Goal: Book appointment/travel/reservation

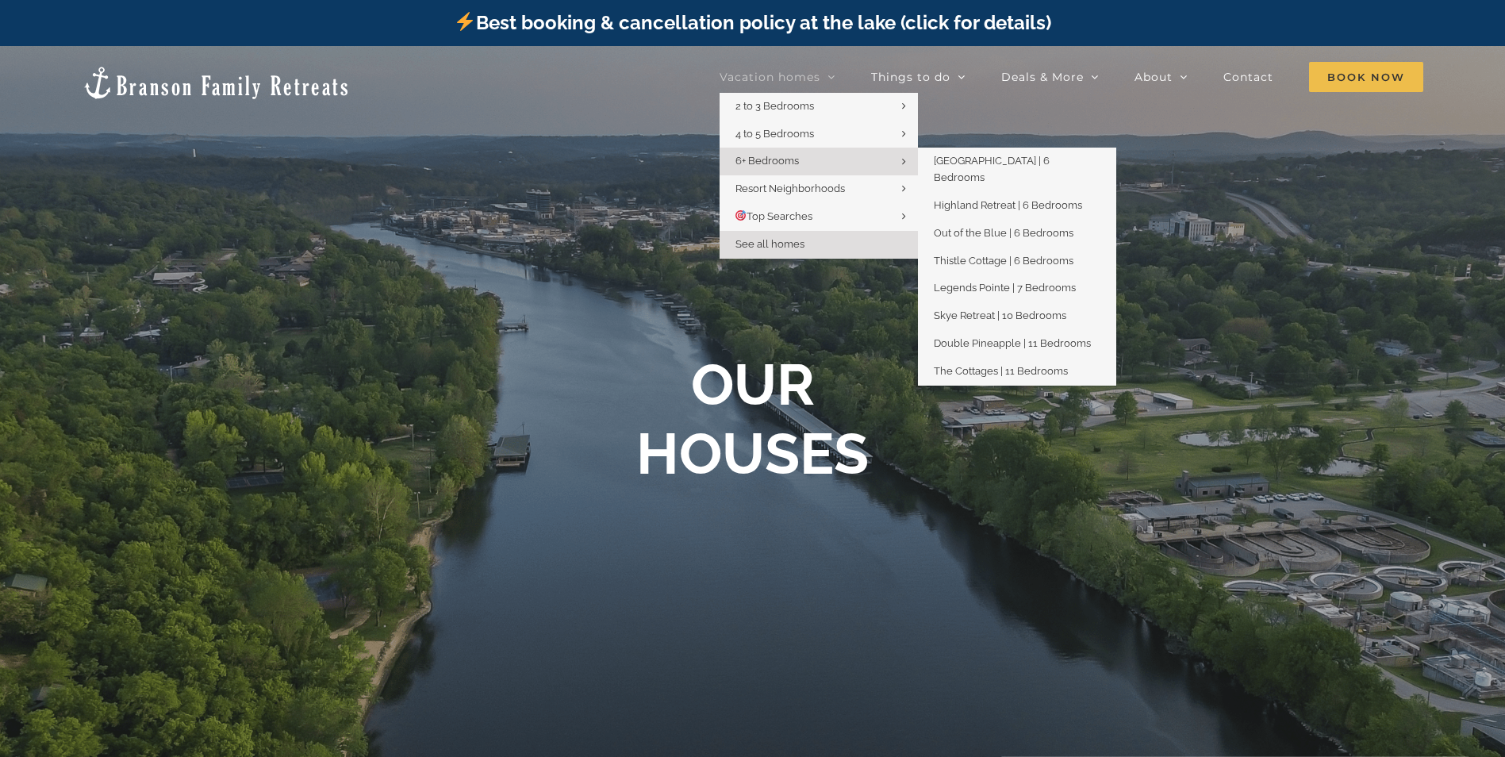
click at [817, 158] on link "6+ Bedrooms" at bounding box center [819, 162] width 198 height 28
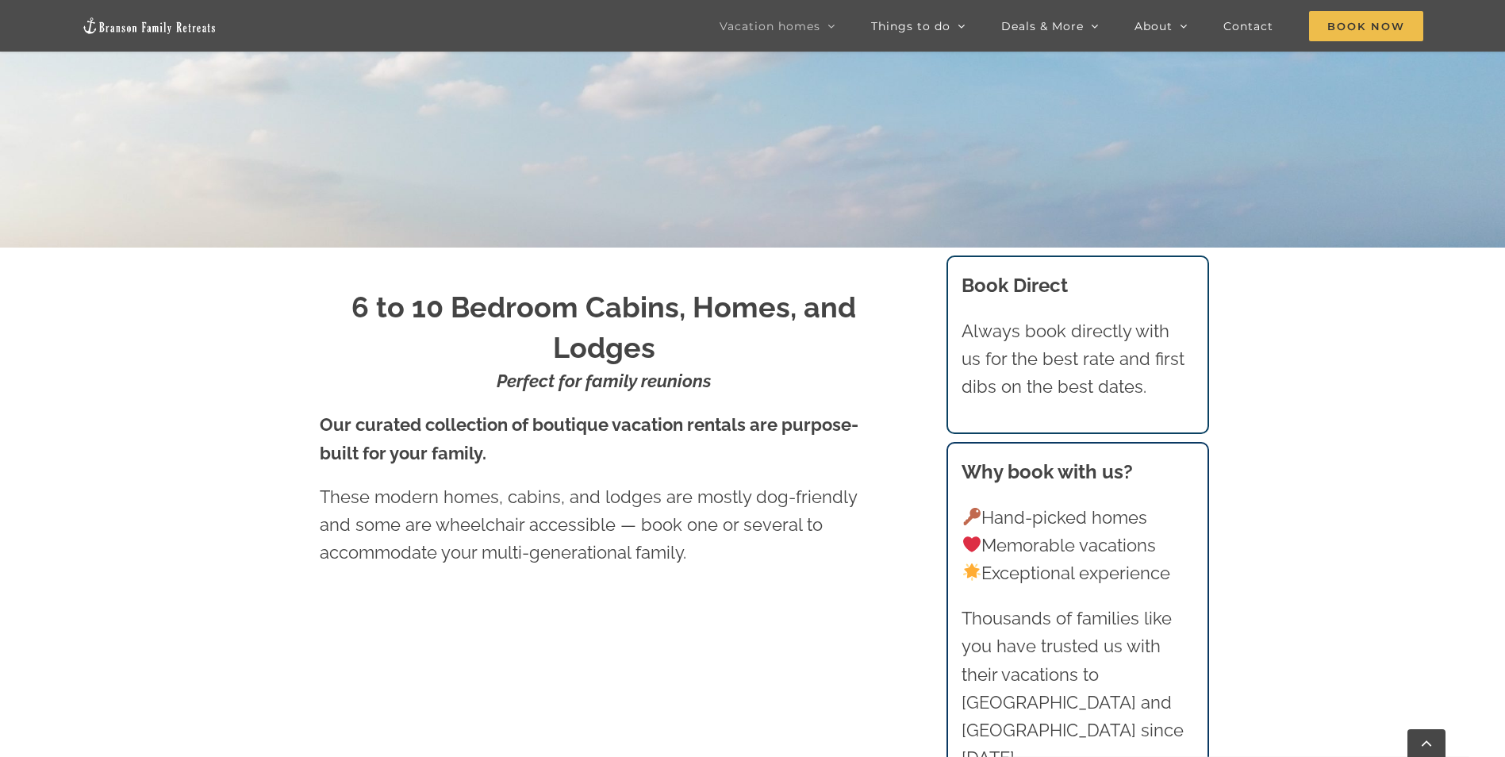
scroll to position [79, 0]
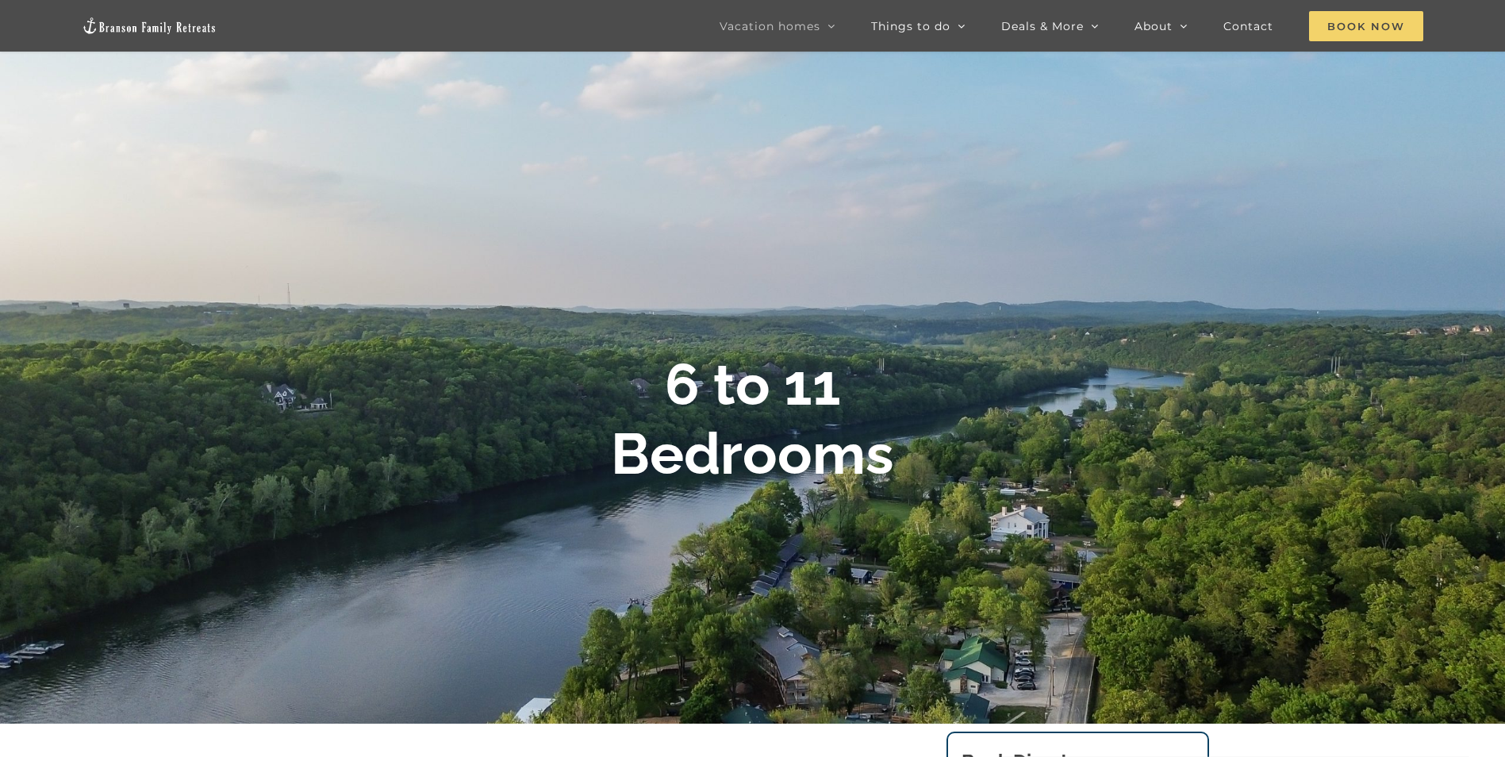
click at [1322, 29] on span "Book Now" at bounding box center [1366, 26] width 114 height 30
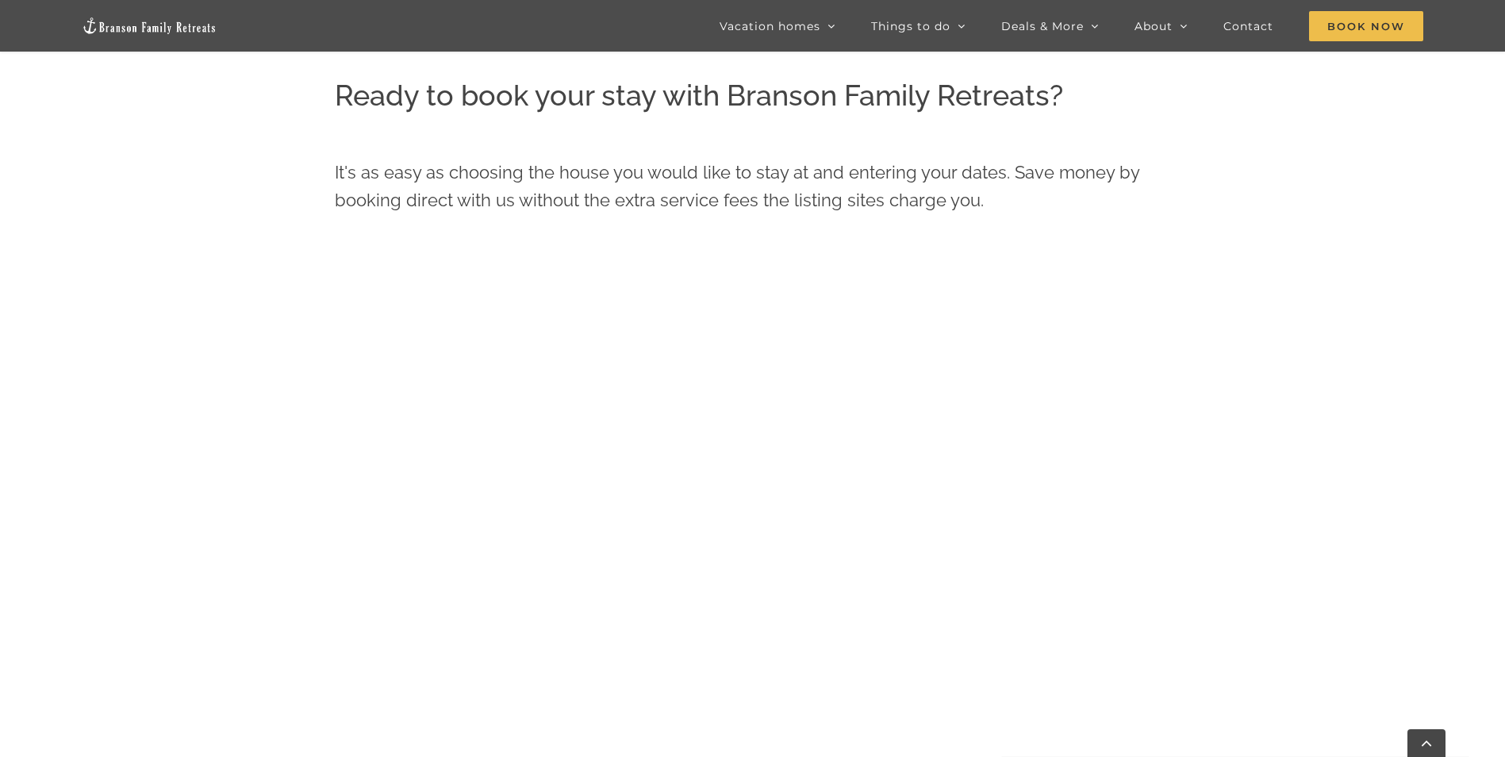
scroll to position [793, 0]
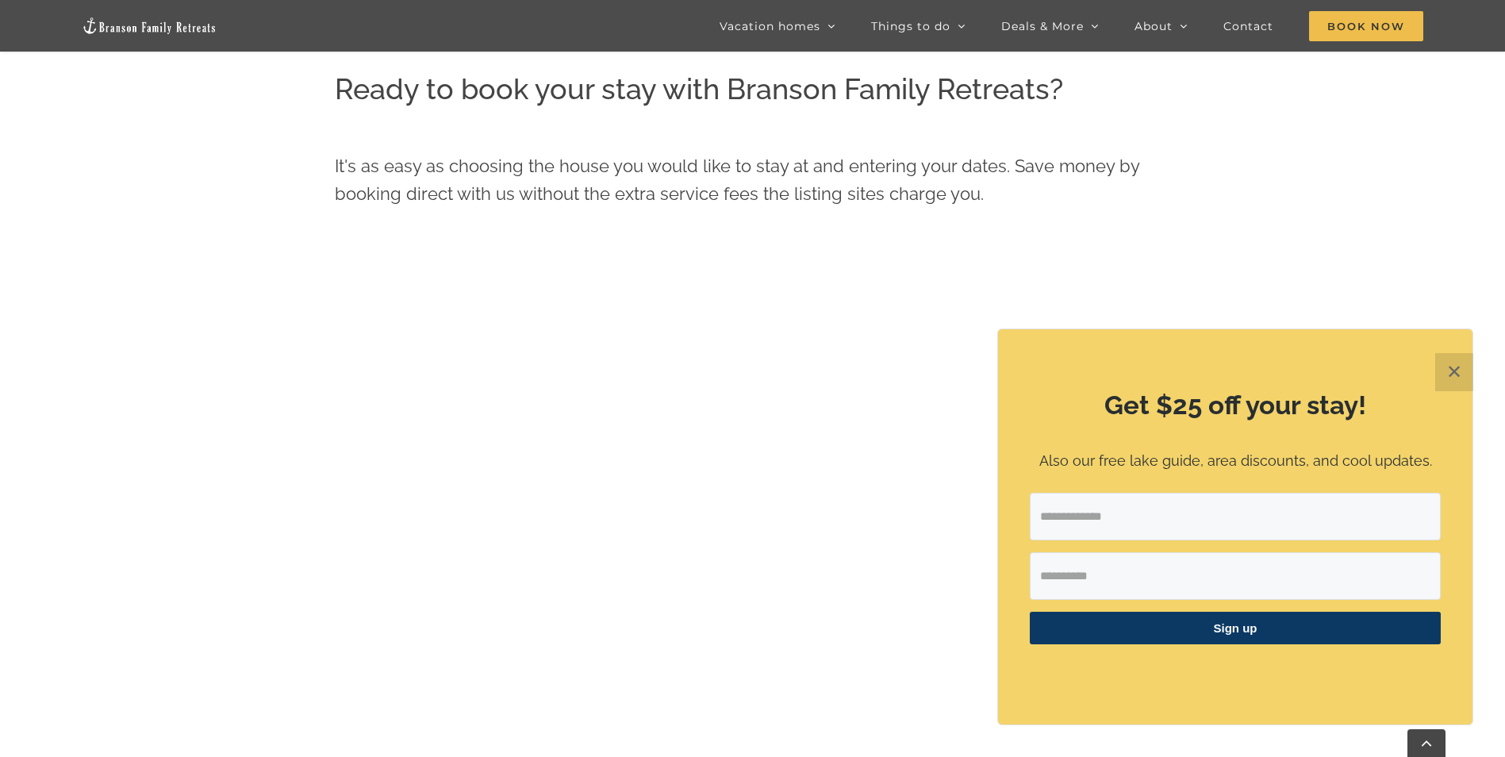
click at [1457, 364] on button "✕" at bounding box center [1454, 372] width 38 height 38
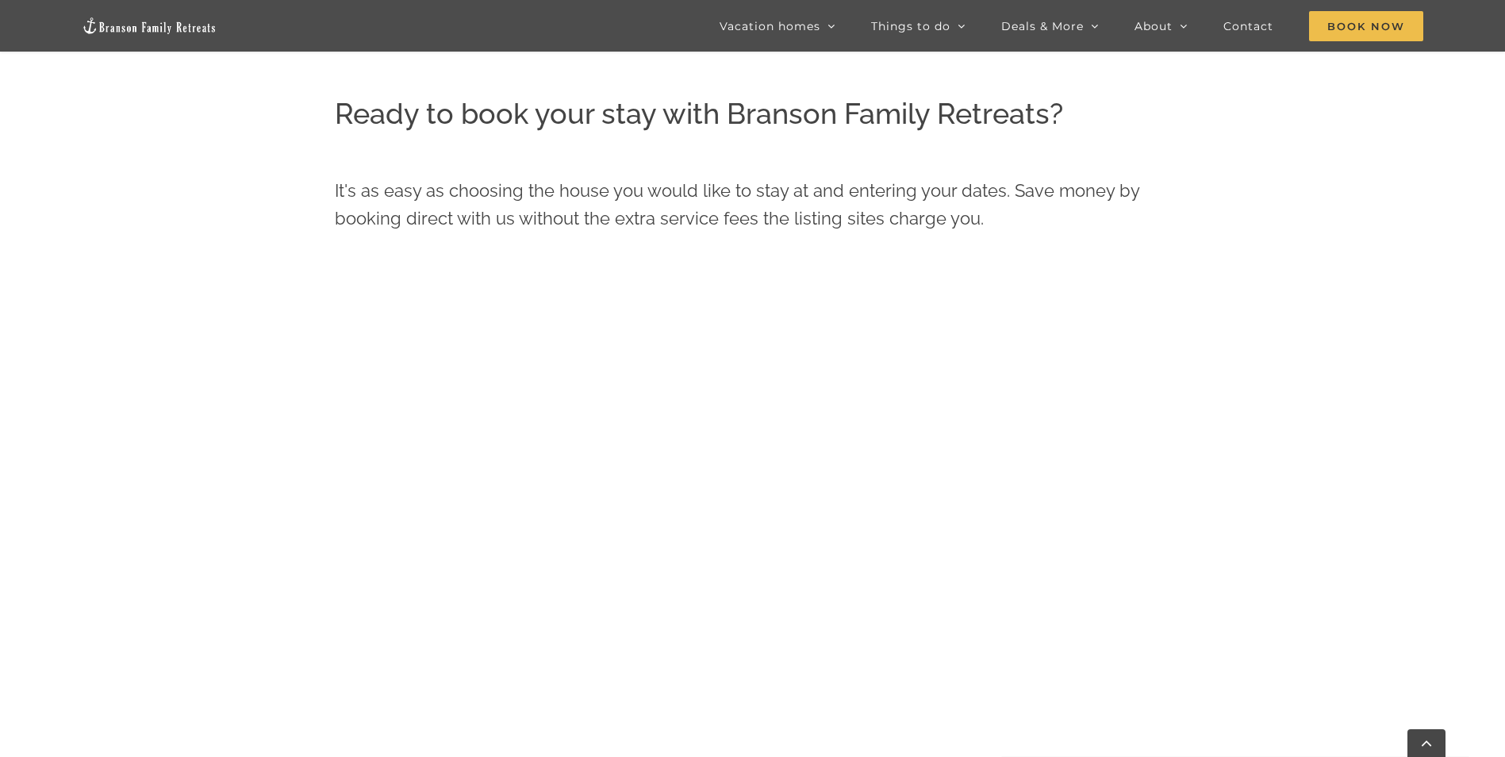
scroll to position [677, 0]
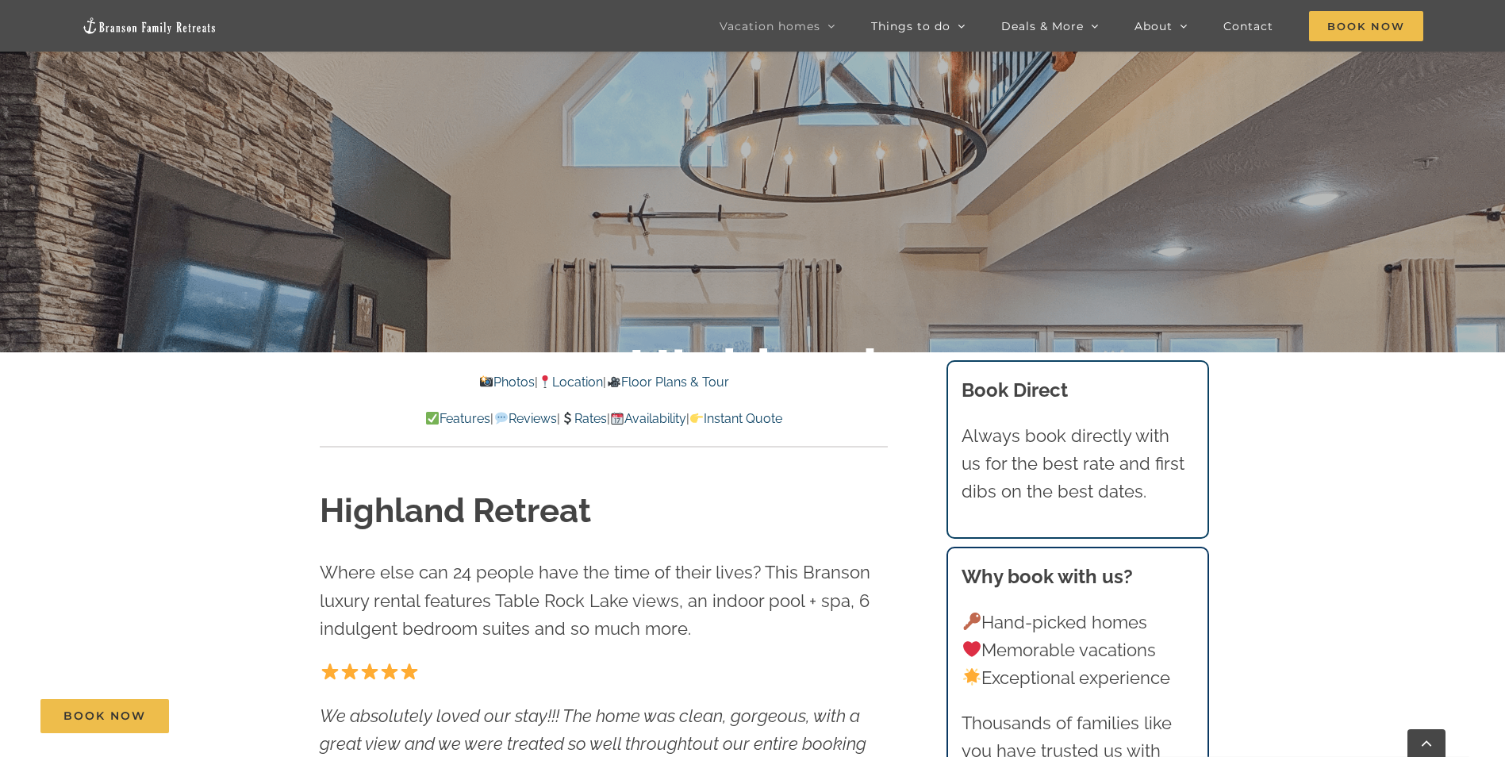
scroll to position [714, 0]
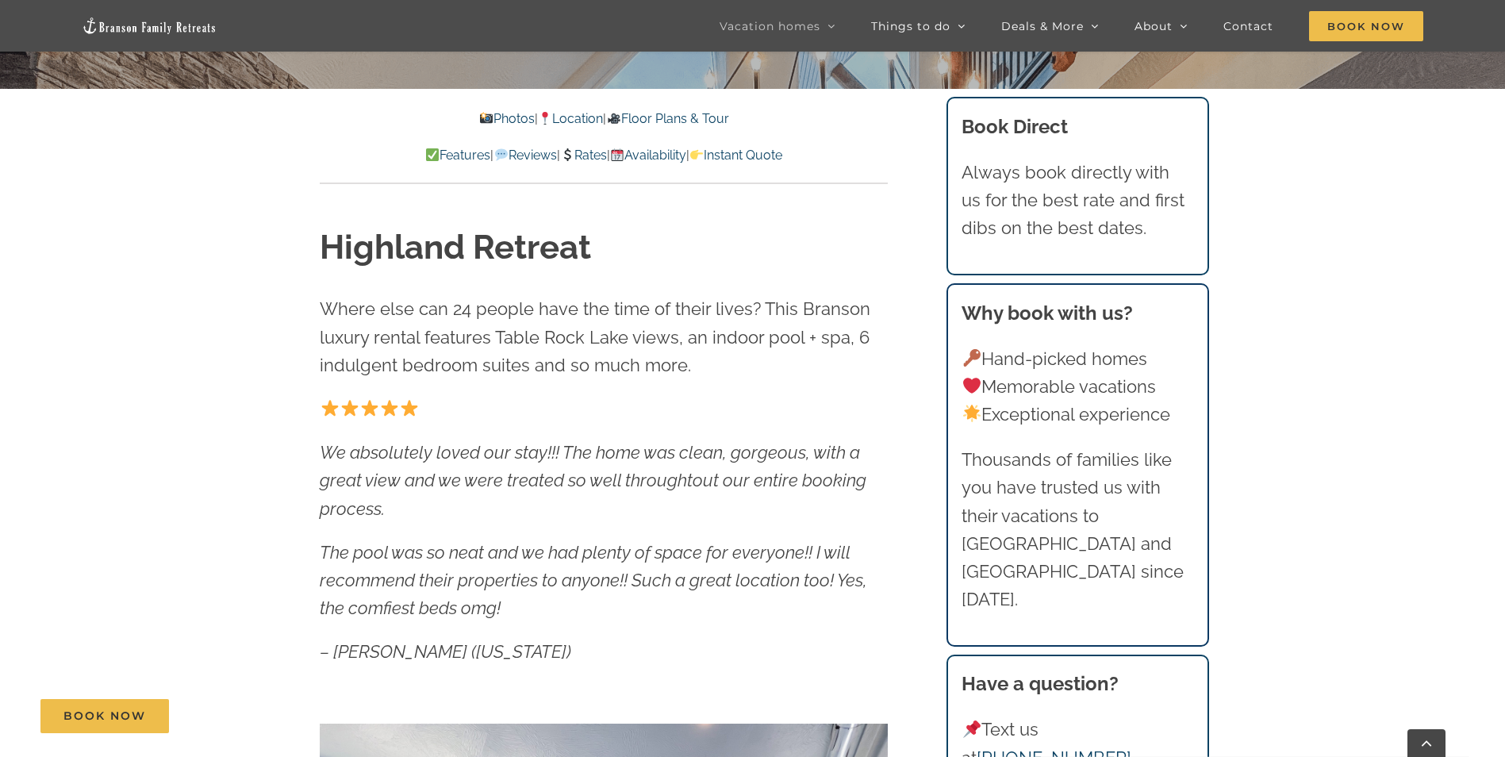
click at [782, 157] on link "Instant Quote" at bounding box center [735, 155] width 93 height 15
